Goal: Browse casually

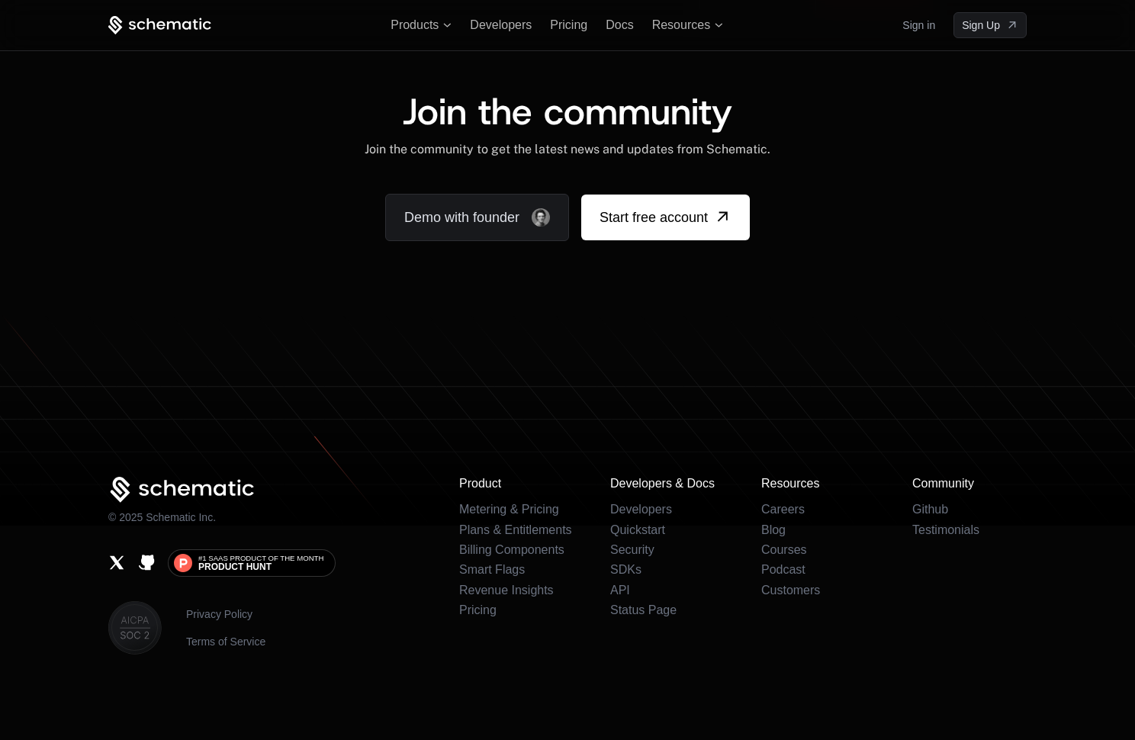
scroll to position [9356, 0]
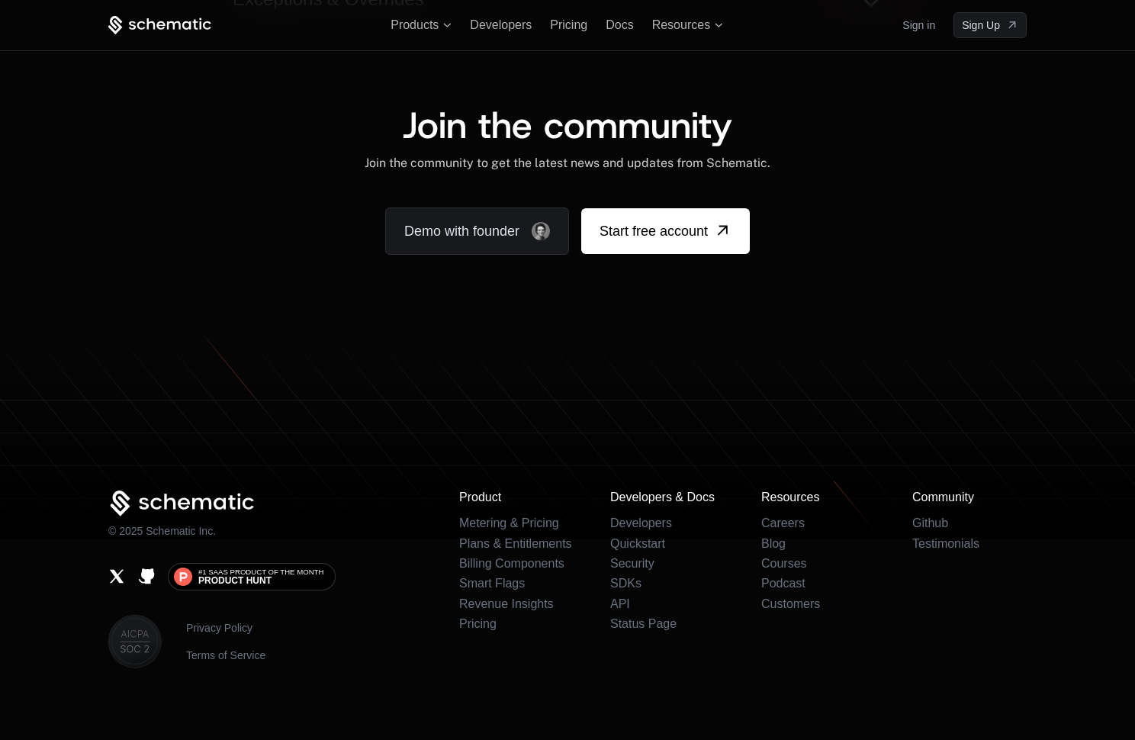
scroll to position [9356, 0]
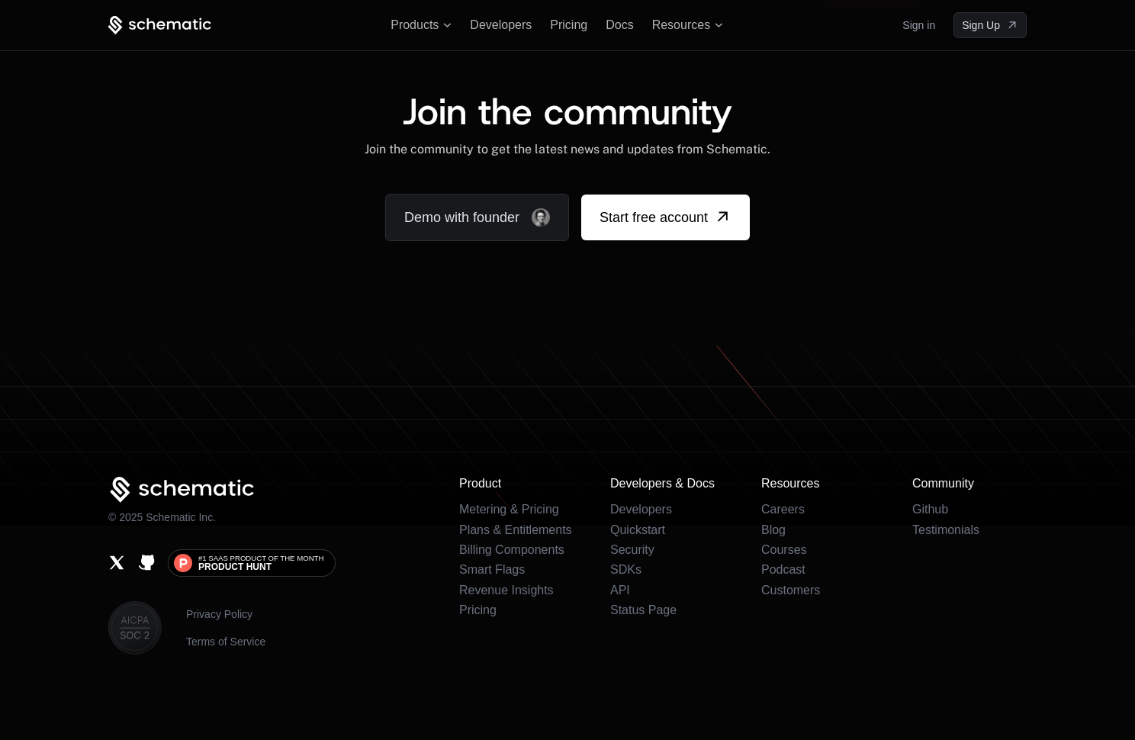
scroll to position [9356, 0]
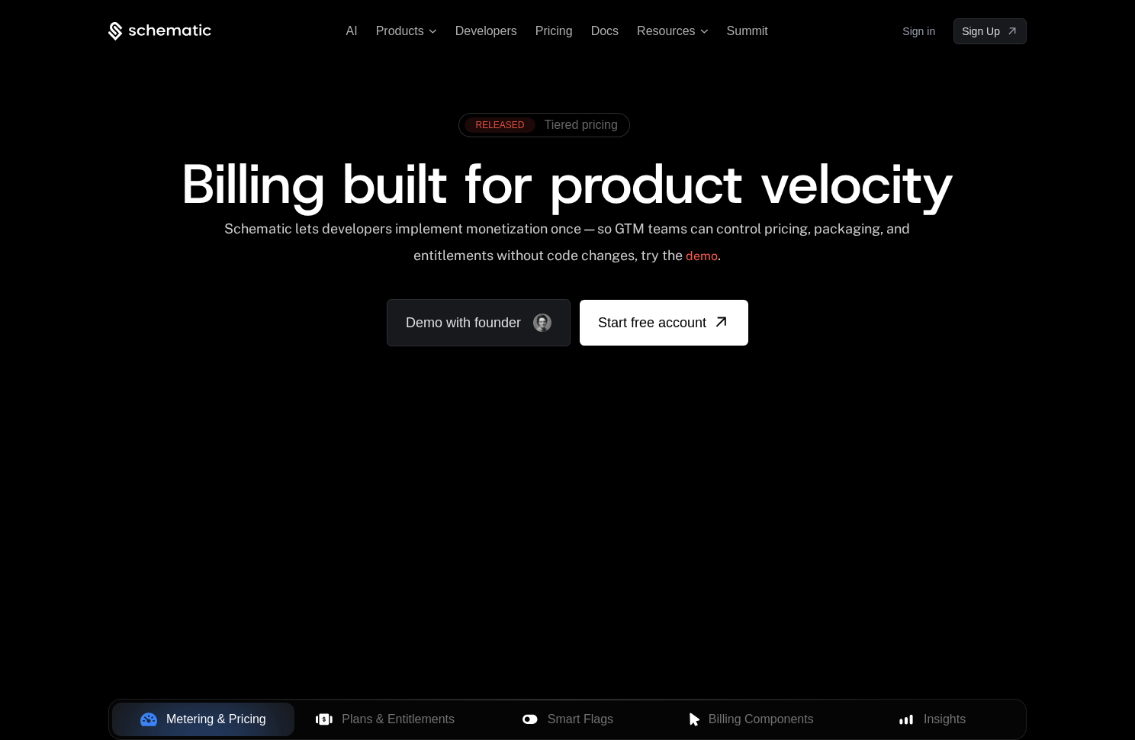
click at [585, 135] on span at bounding box center [543, 125] width 169 height 23
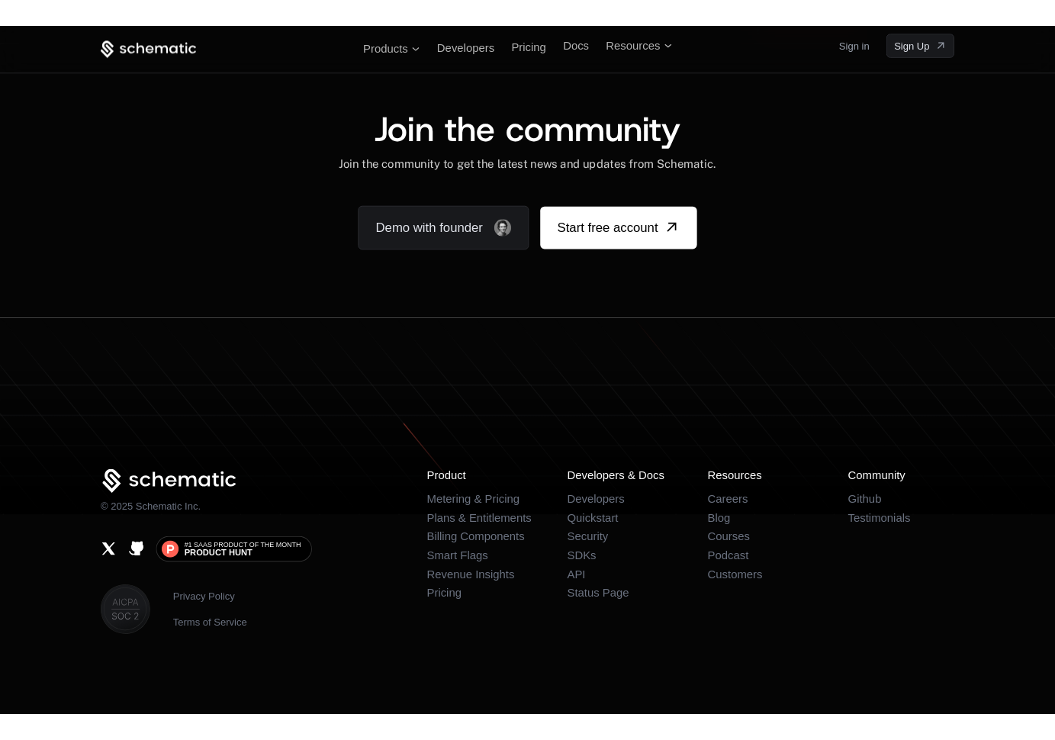
scroll to position [9536, 0]
